Goal: Find specific page/section: Find specific page/section

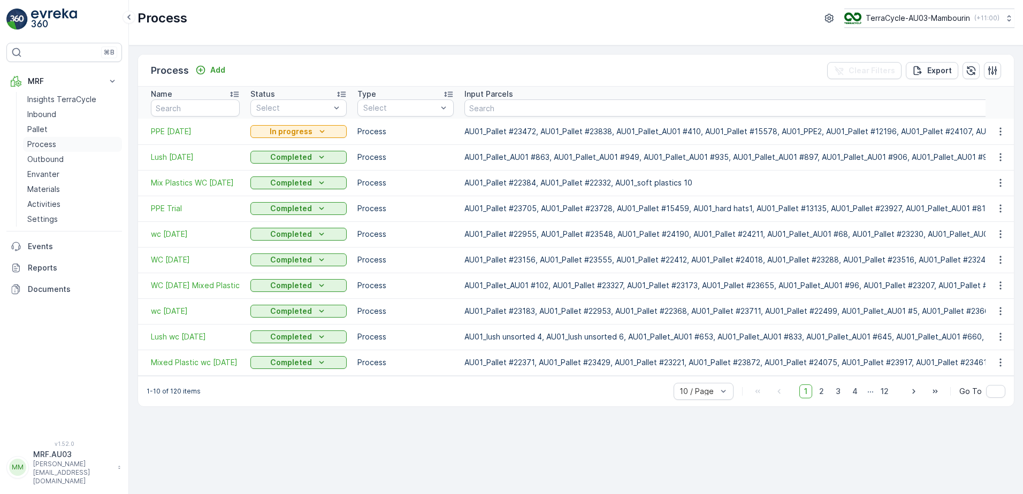
click at [47, 142] on p "Process" at bounding box center [41, 144] width 29 height 11
click at [179, 129] on span "PPE [DATE]" at bounding box center [195, 131] width 89 height 11
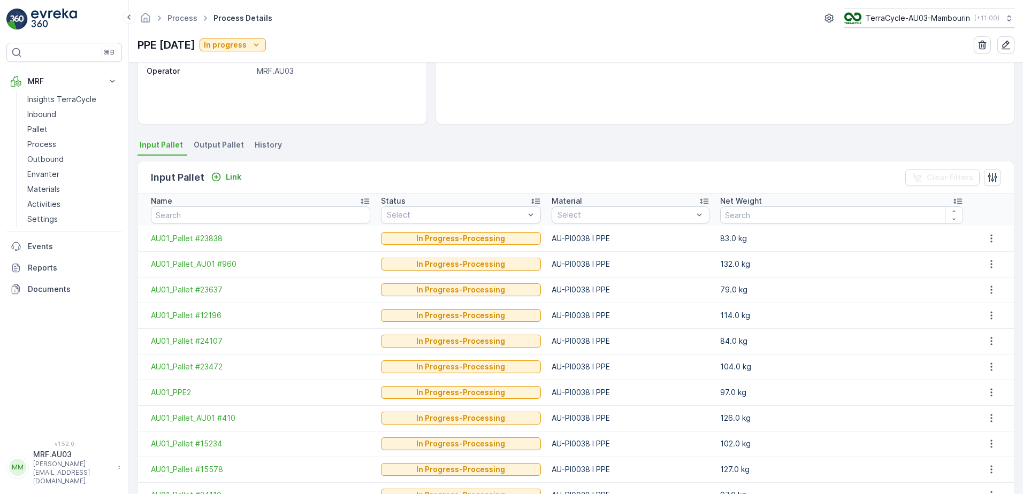
scroll to position [220, 0]
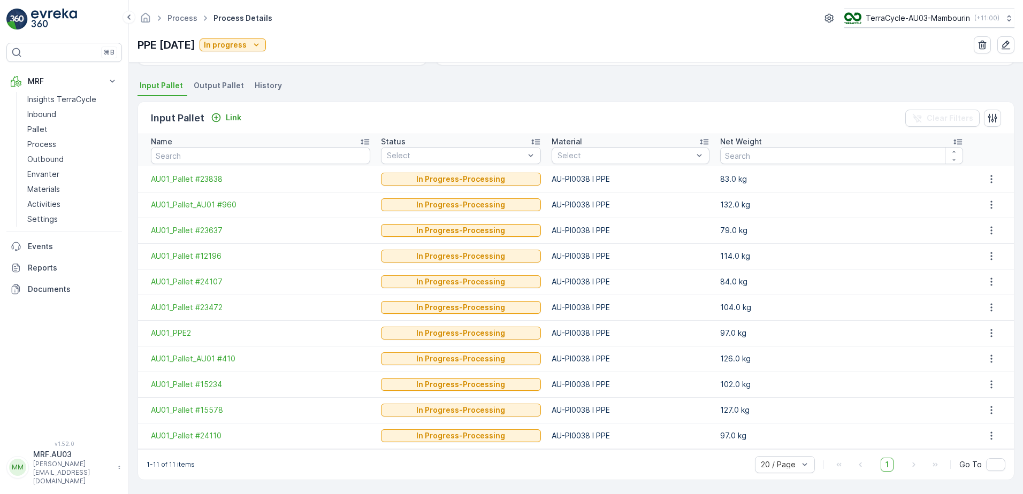
click at [217, 83] on span "Output Pallet" at bounding box center [219, 85] width 50 height 11
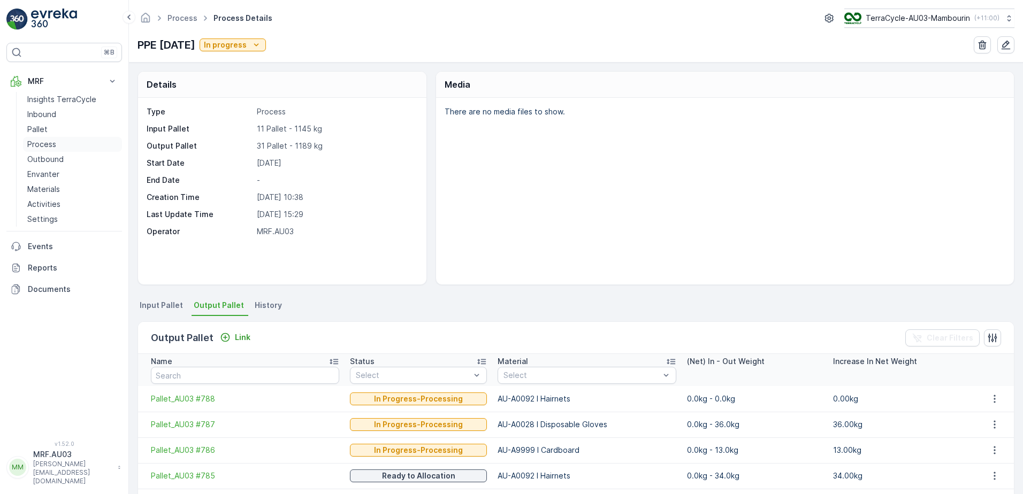
click at [42, 143] on p "Process" at bounding box center [41, 144] width 29 height 11
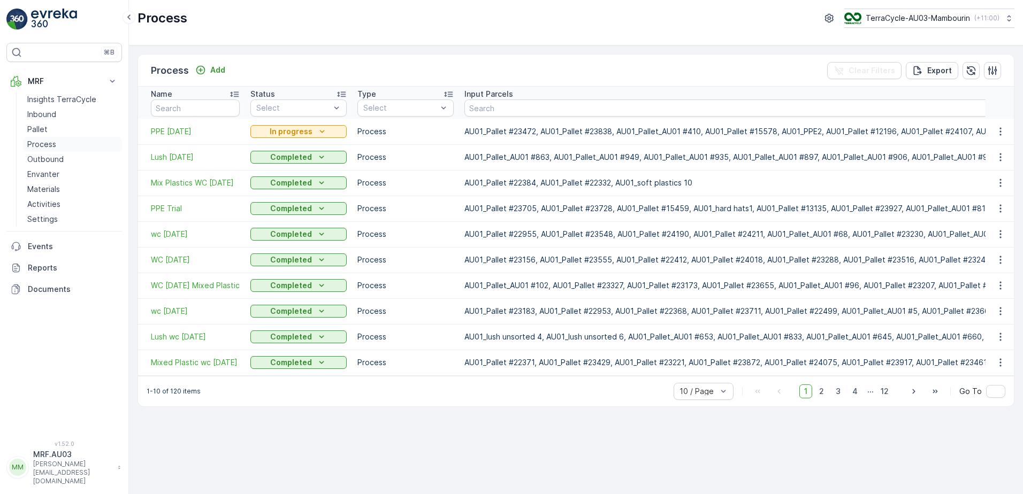
click at [54, 140] on p "Process" at bounding box center [41, 144] width 29 height 11
click at [55, 158] on p "Outbound" at bounding box center [45, 159] width 36 height 11
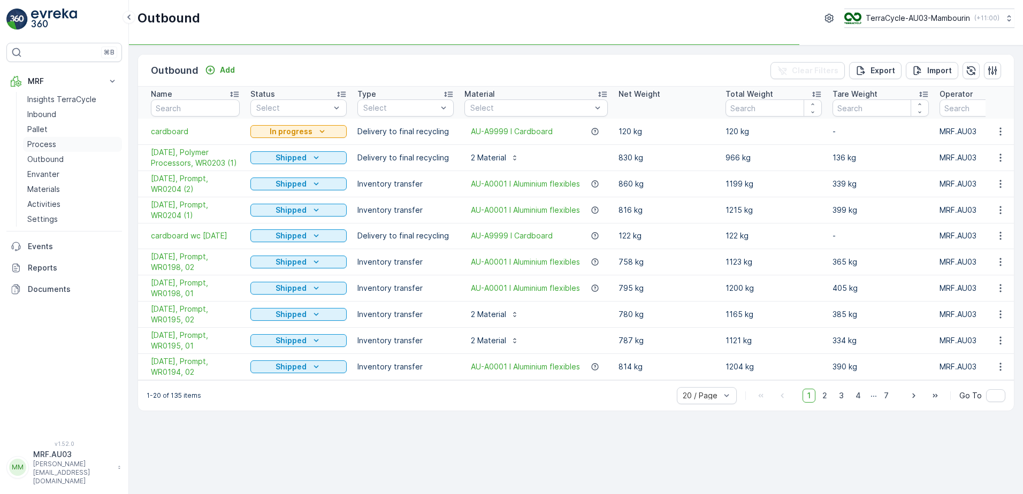
click at [50, 144] on p "Process" at bounding box center [41, 144] width 29 height 11
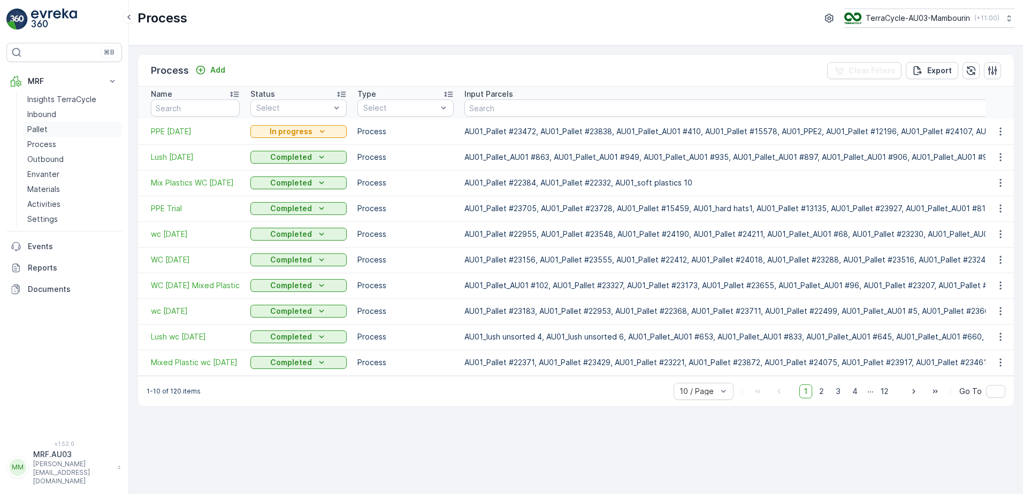
click at [37, 132] on p "Pallet" at bounding box center [37, 129] width 20 height 11
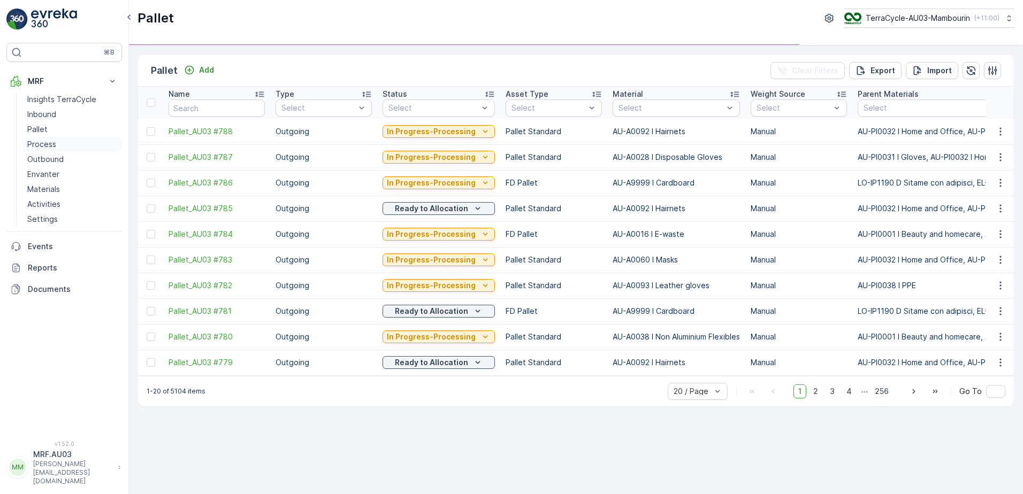
click at [48, 141] on p "Process" at bounding box center [41, 144] width 29 height 11
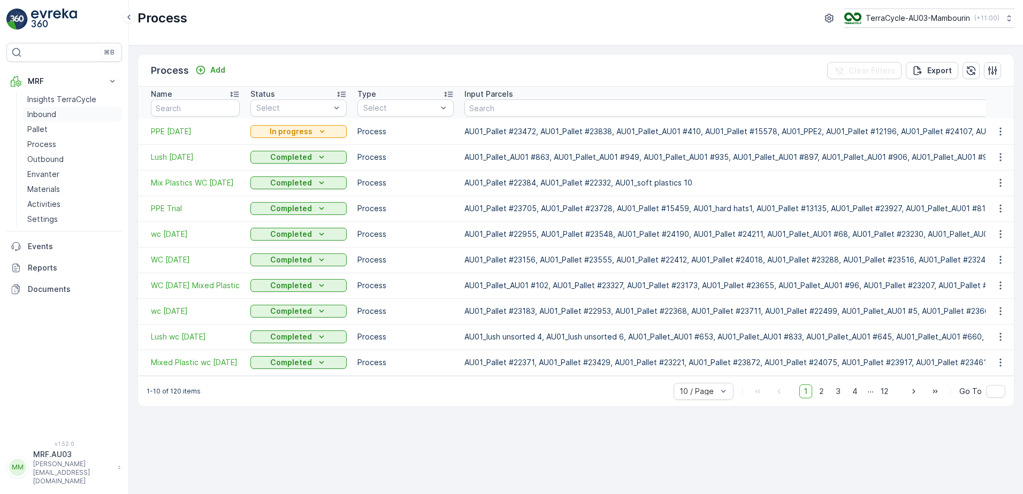
click at [33, 113] on p "Inbound" at bounding box center [41, 114] width 29 height 11
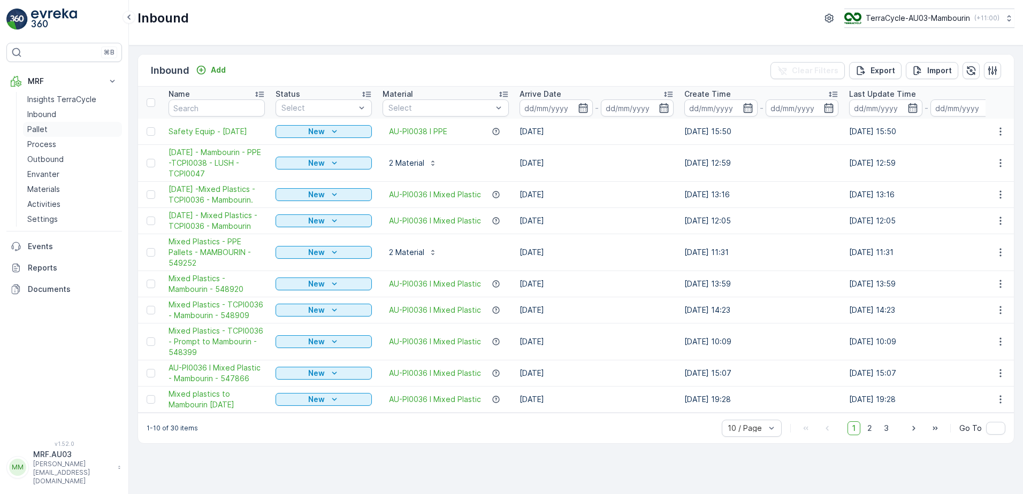
click at [47, 130] on p "Pallet" at bounding box center [37, 129] width 20 height 11
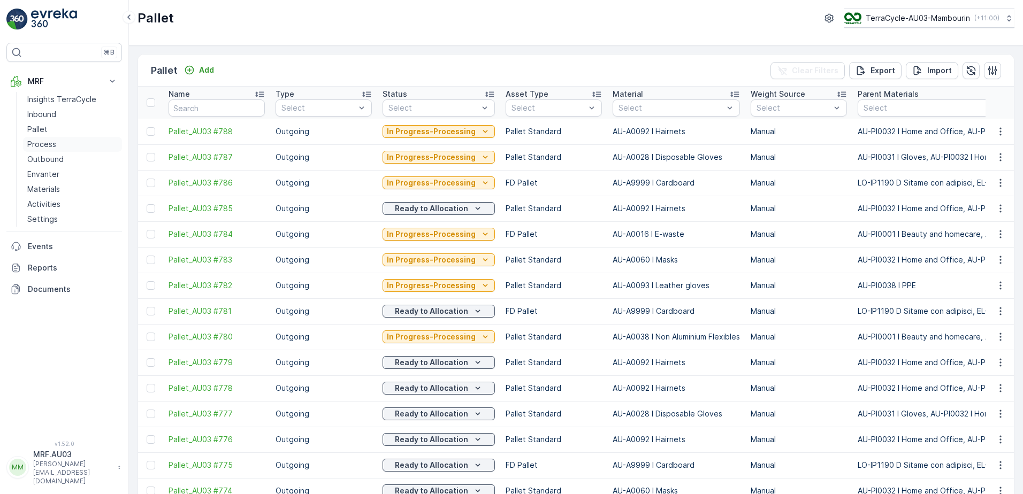
click at [49, 143] on p "Process" at bounding box center [41, 144] width 29 height 11
